Goal: Transaction & Acquisition: Purchase product/service

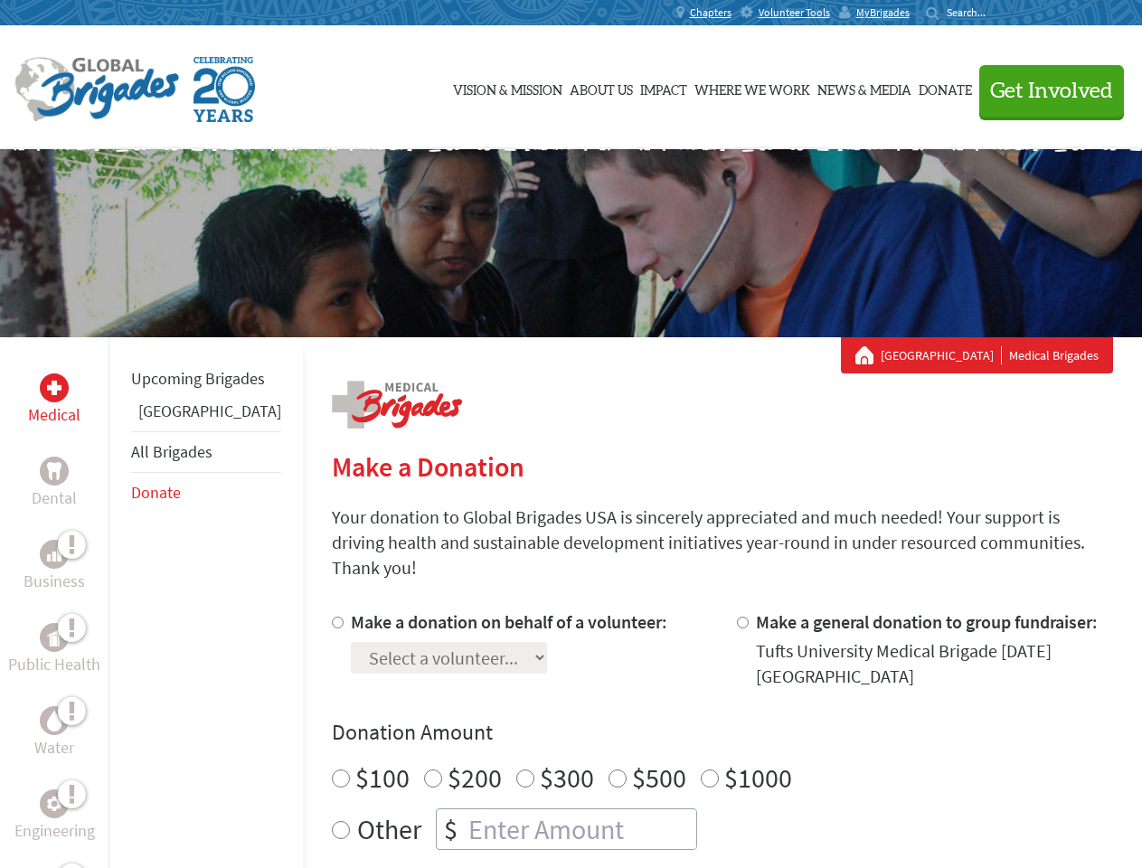
click at [998, 13] on div "Search for:" at bounding box center [962, 12] width 72 height 14
click at [1043, 90] on span "Get Involved" at bounding box center [1051, 91] width 123 height 22
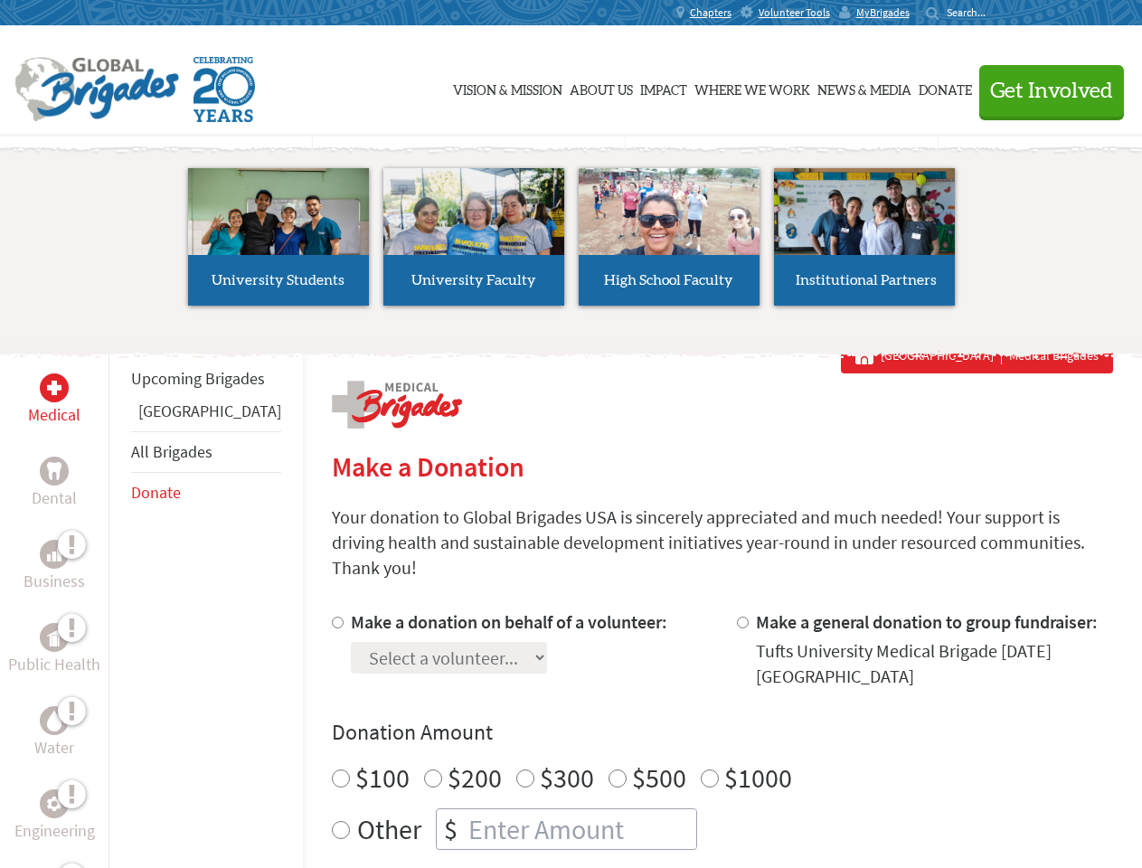
click at [571, 243] on li "High School Faculty" at bounding box center [668, 237] width 195 height 166
click at [119, 602] on div "Upcoming Brigades Belize All Brigades Donate" at bounding box center [205, 771] width 194 height 868
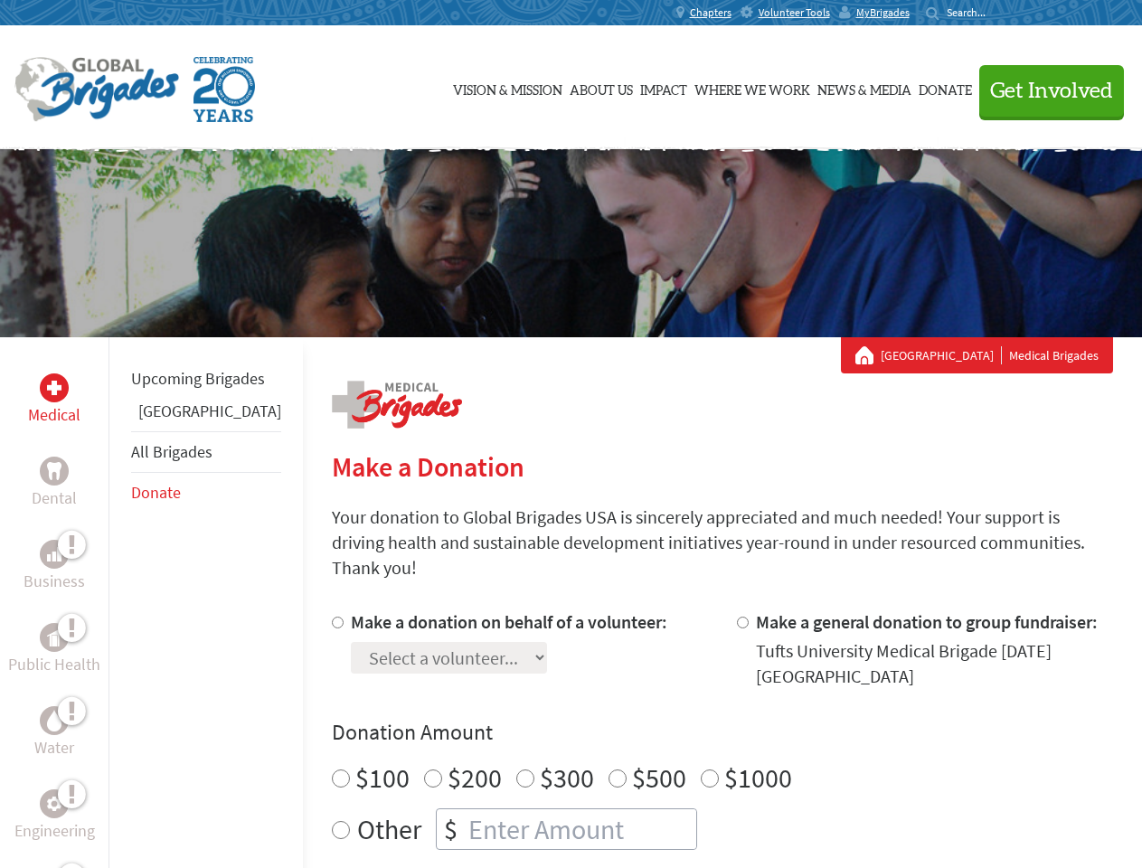
click at [724, 760] on label "$1000" at bounding box center [758, 777] width 68 height 34
click at [701, 769] on input "$1000" at bounding box center [710, 778] width 18 height 18
radio input "true"
click at [332, 617] on input "Make a donation on behalf of a volunteer:" at bounding box center [338, 623] width 12 height 12
radio input "true"
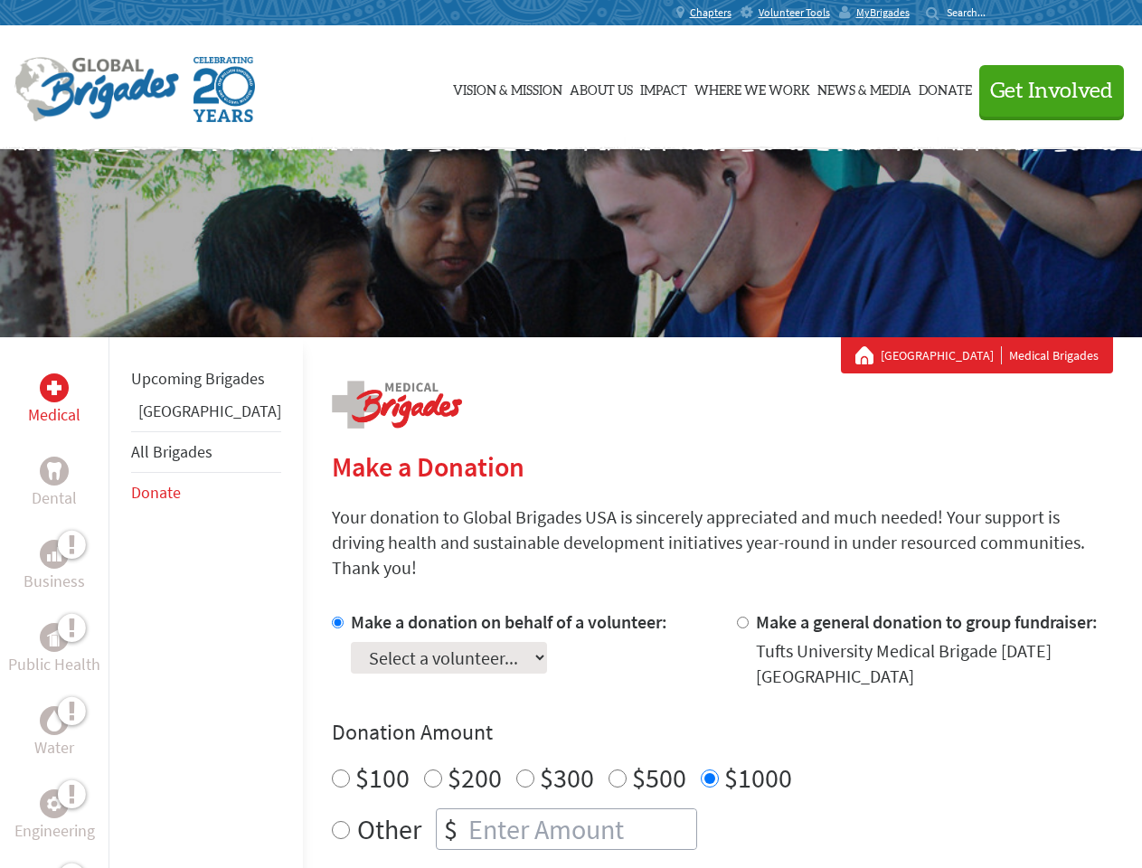
click at [737, 617] on input "Make a general donation to group fundraiser:" at bounding box center [743, 623] width 12 height 12
radio input "true"
